Goal: Information Seeking & Learning: Learn about a topic

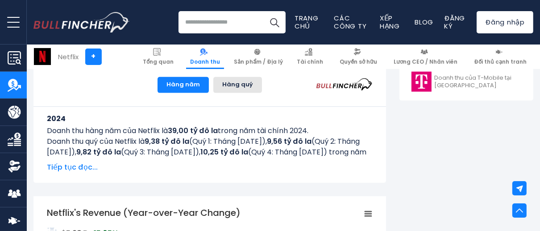
scroll to position [421, 0]
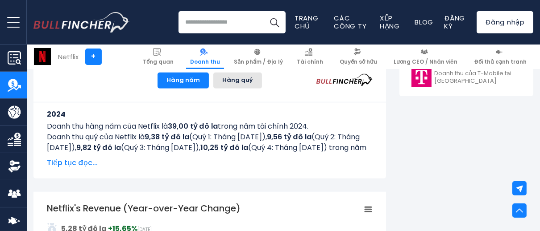
click at [211, 137] on font "(Quý 1: Tháng 3 năm 2024)," at bounding box center [228, 137] width 78 height 10
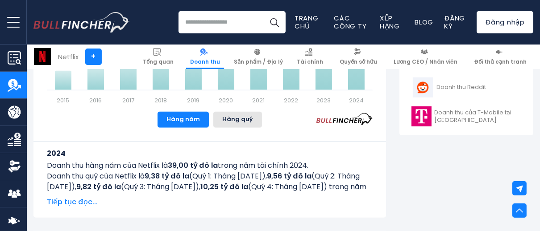
scroll to position [376, 0]
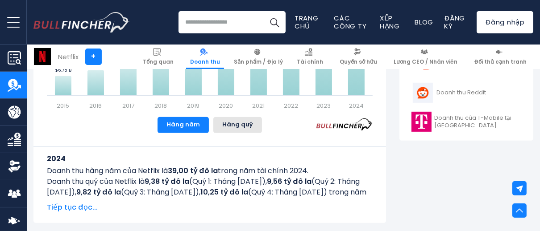
click at [66, 208] on font "Tiếp tục đọc..." at bounding box center [72, 207] width 51 height 10
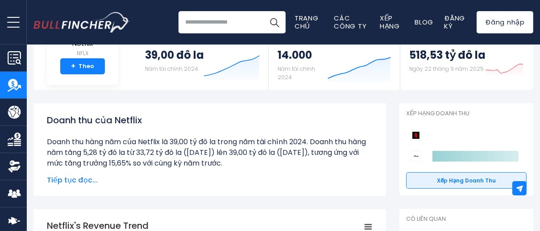
scroll to position [74, 0]
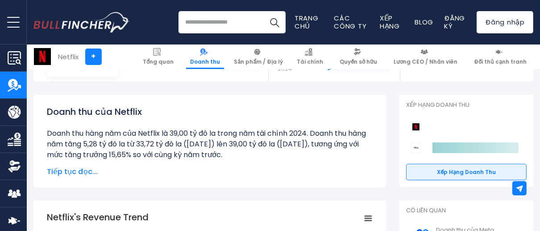
click at [76, 174] on font "Tiếp tục đọc..." at bounding box center [72, 172] width 51 height 10
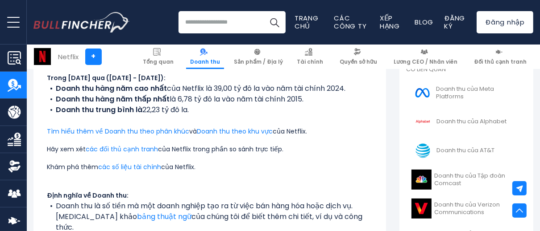
scroll to position [223, 0]
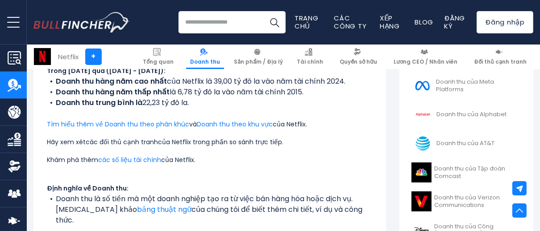
click at [136, 147] on font "các đối thủ cạnh tranh" at bounding box center [122, 142] width 72 height 9
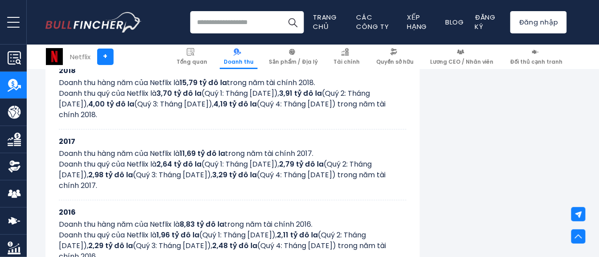
scroll to position [1090, 0]
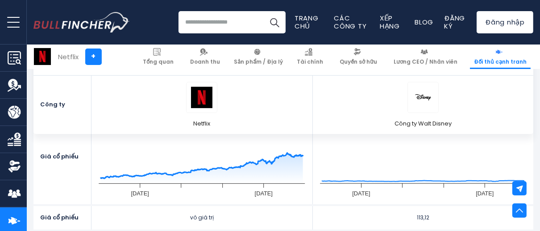
scroll to position [282, 0]
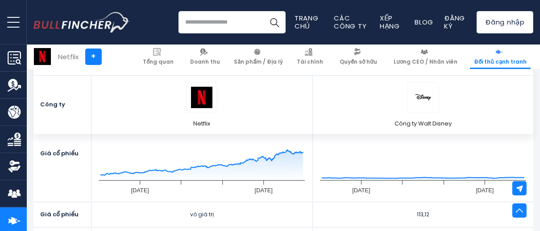
click at [539, 109] on div "Đối thủ cạnh tranh và lựa chọn thay thế của Netflix Các đối thủ cạnh tranh và l…" at bounding box center [283, 84] width 513 height 102
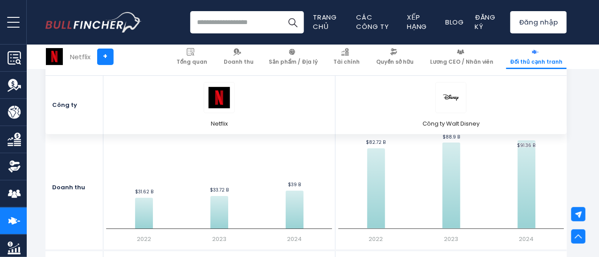
scroll to position [733, 0]
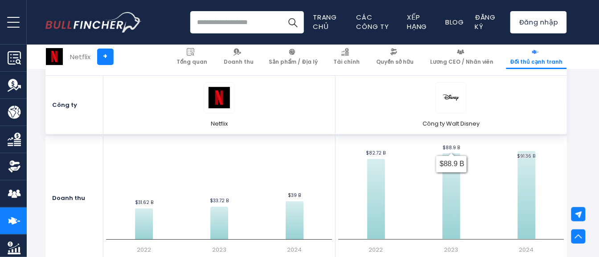
click at [539, 115] on section "Đối thủ cạnh tranh và lựa chọn thay thế của Netflix Các đối thủ cạnh tranh và l…" at bounding box center [306, 84] width 586 height 102
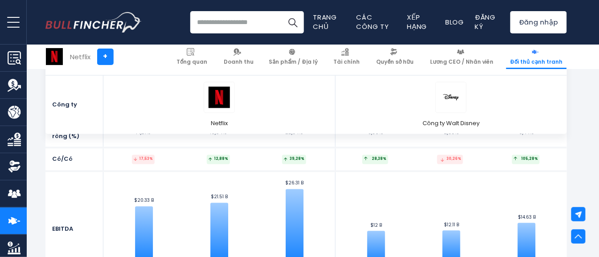
scroll to position [3310, 0]
click at [415, 18] on font "Xếp hạng" at bounding box center [417, 21] width 20 height 19
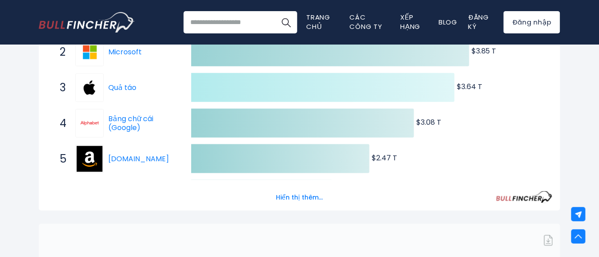
scroll to position [264, 0]
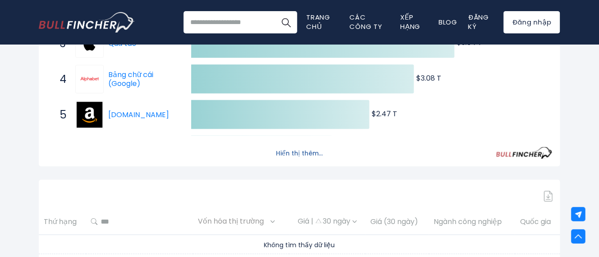
click at [314, 151] on font "Hiển thị thêm..." at bounding box center [300, 153] width 47 height 9
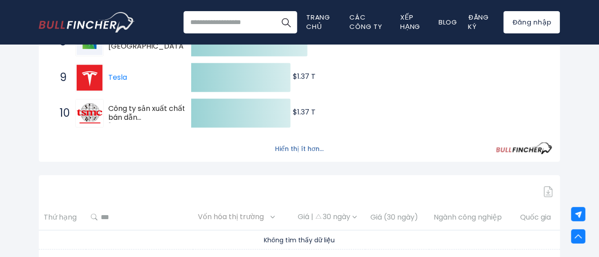
scroll to position [396, 0]
